Goal: Check status: Check status

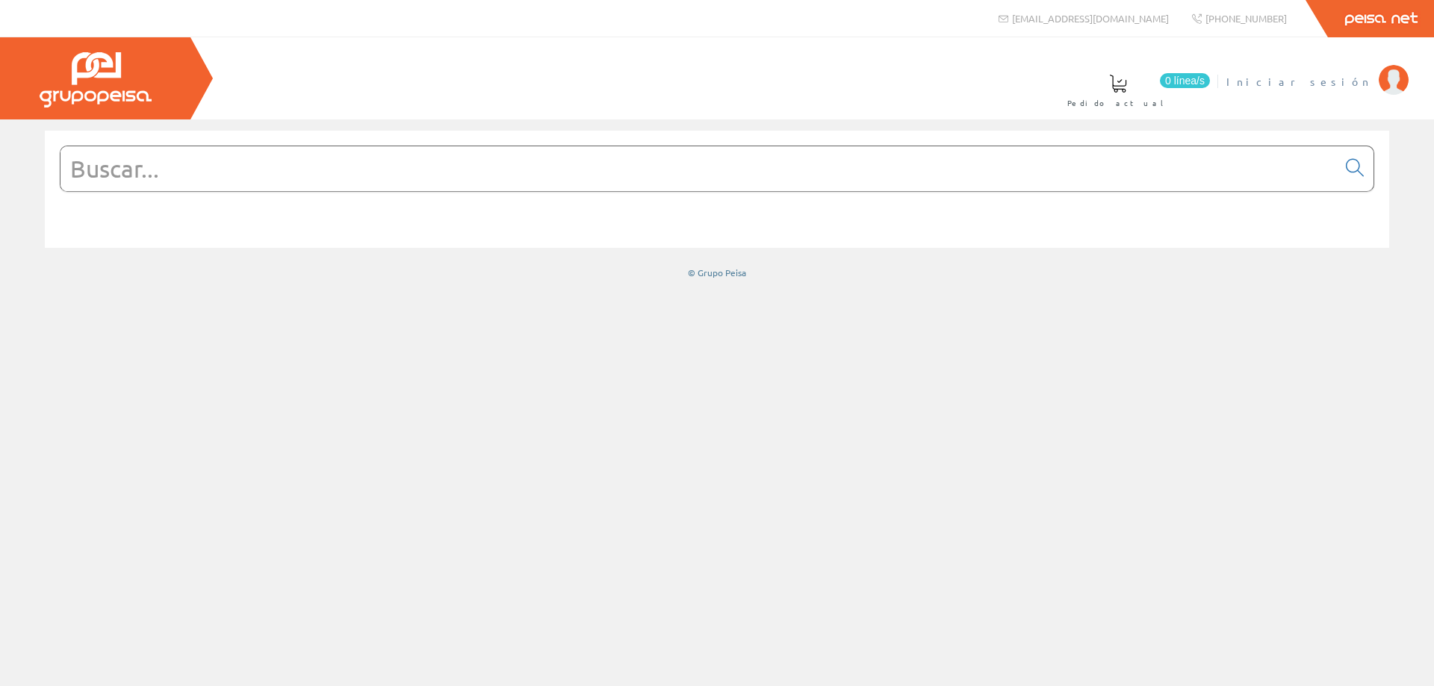
click at [1322, 84] on span "Iniciar sesión" at bounding box center [1299, 81] width 145 height 15
click at [1059, 183] on input "text" at bounding box center [699, 168] width 1277 height 45
click at [1350, 90] on li "Juan Manuel Mi cuenta Mis datos Mis ofertas Mis pedidos Mis albaranes Mis factu…" at bounding box center [1321, 91] width 181 height 58
click at [1347, 83] on span "Juan Manuel" at bounding box center [1303, 81] width 137 height 15
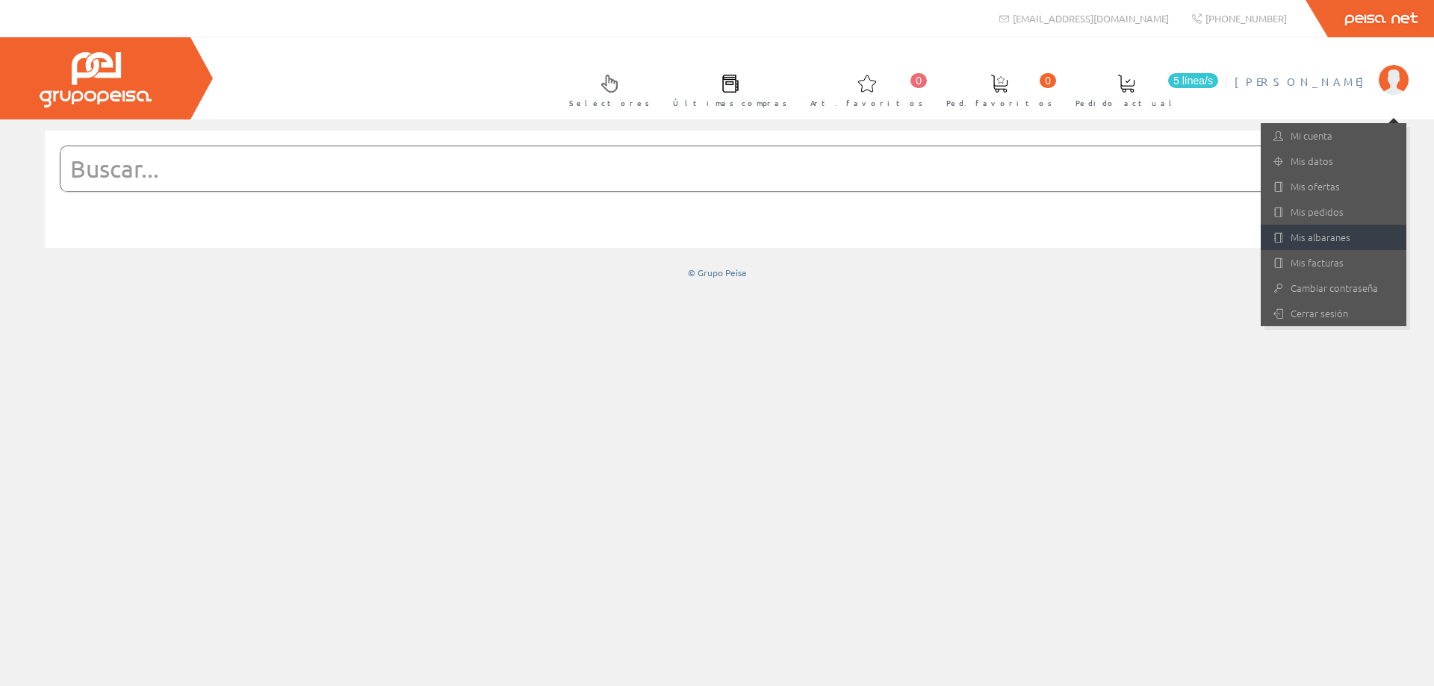
click at [1307, 232] on link "Mis albaranes" at bounding box center [1334, 237] width 146 height 25
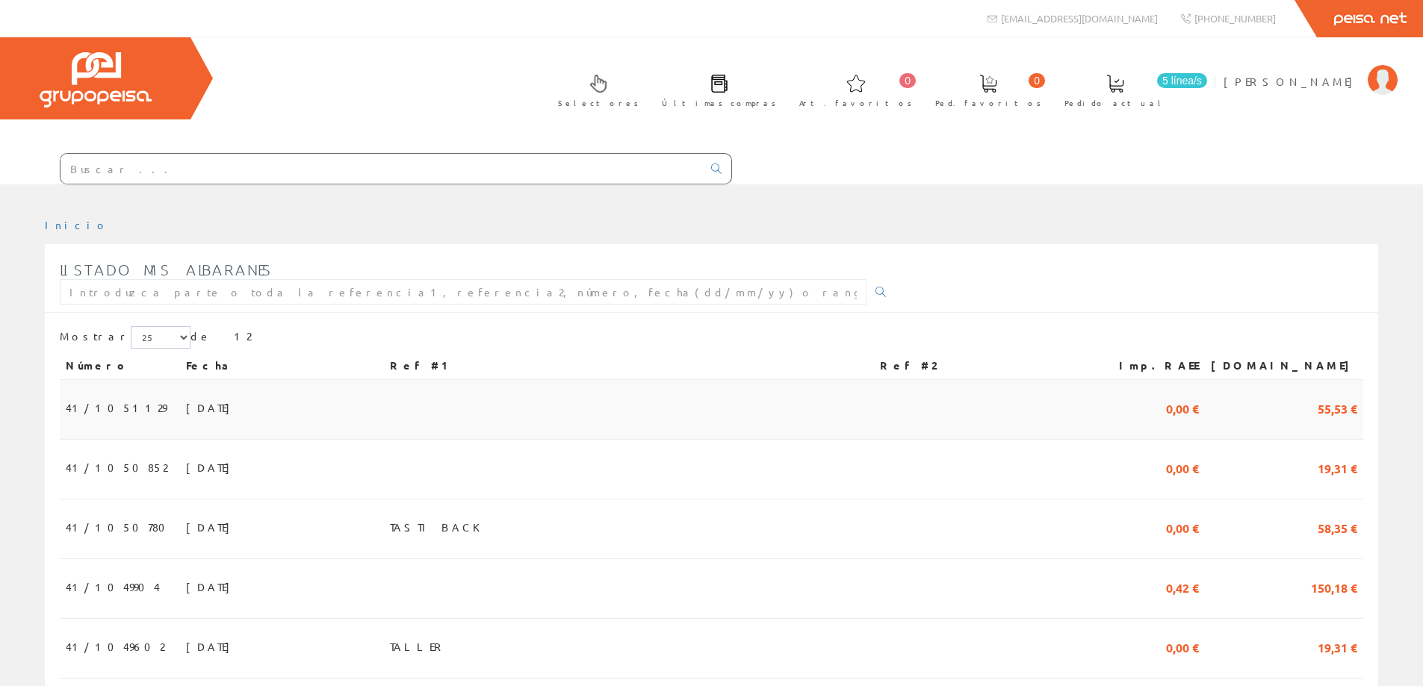
click at [76, 407] on span "41/1051129" at bounding box center [116, 407] width 101 height 25
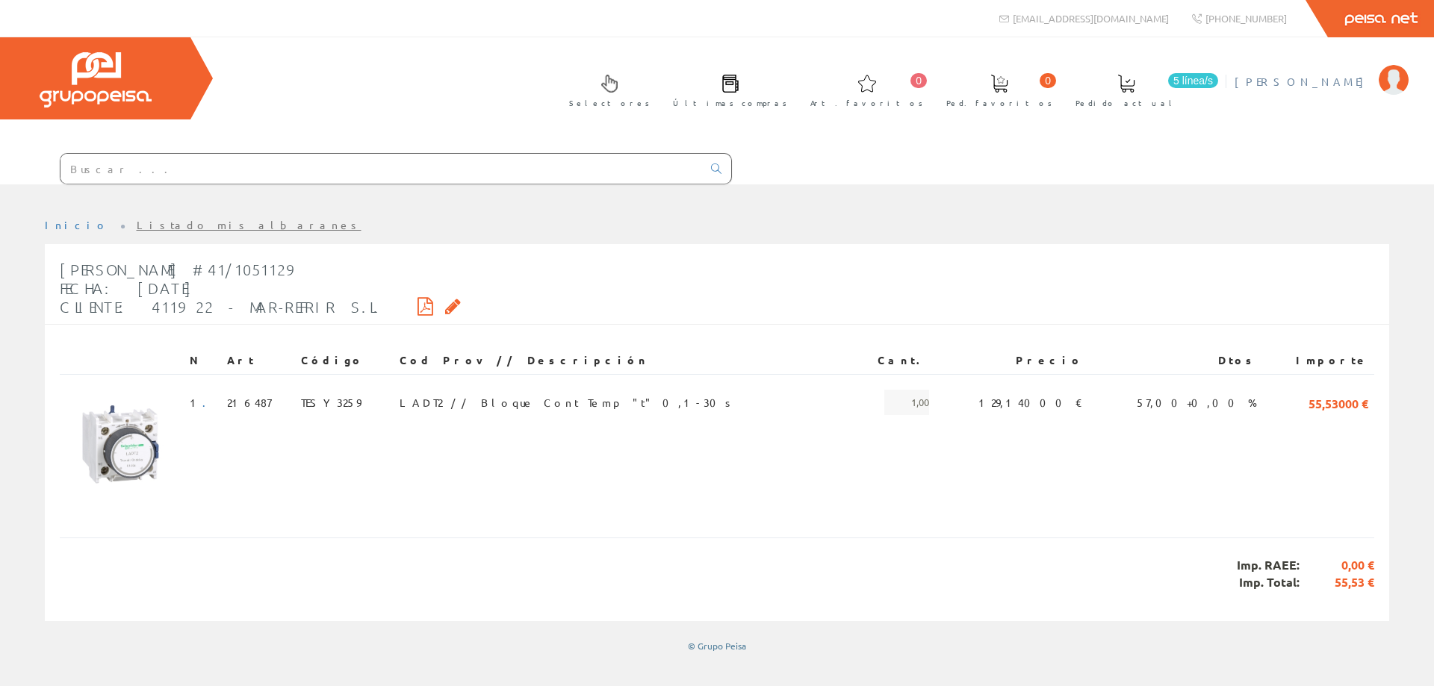
click at [1360, 83] on span "[PERSON_NAME]" at bounding box center [1303, 81] width 137 height 15
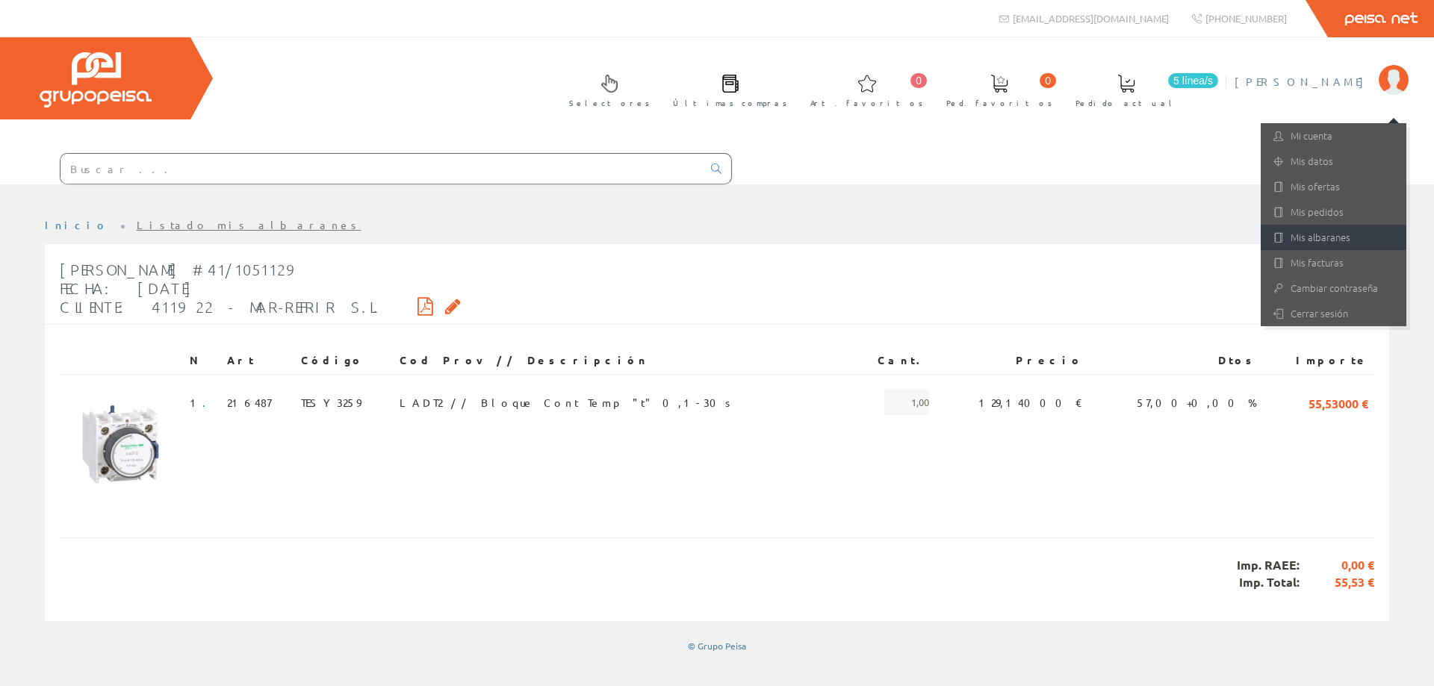
click at [1340, 235] on link "Mis albaranes" at bounding box center [1334, 237] width 146 height 25
